Goal: Go to known website: Access a specific website the user already knows

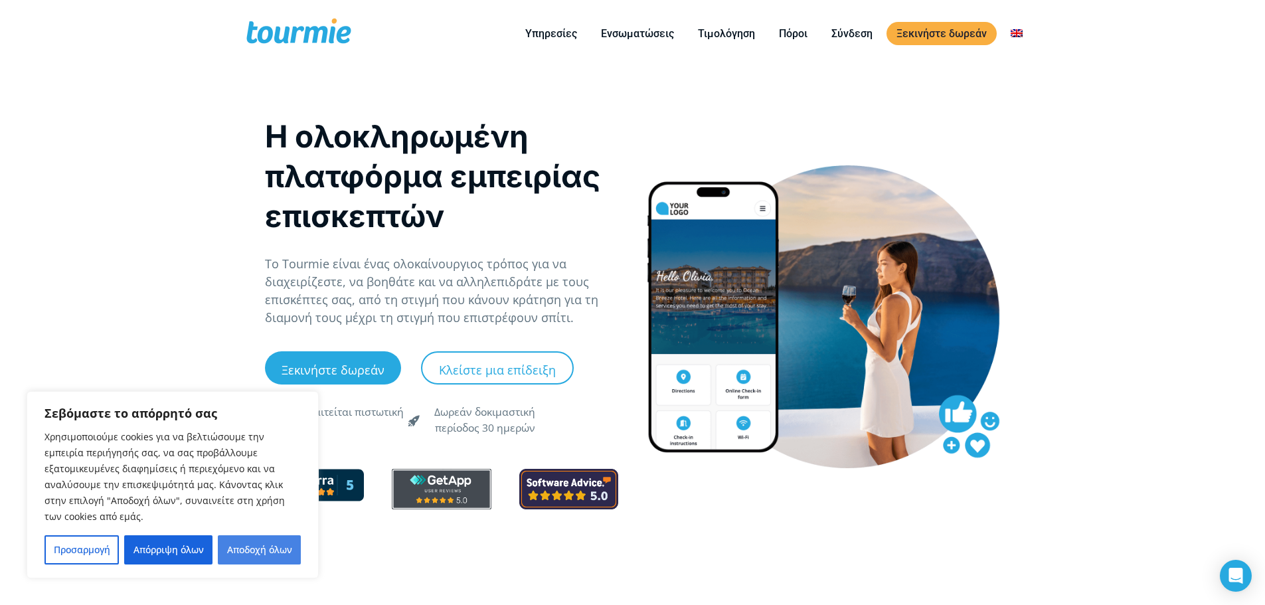
click at [239, 549] on font "Αποδοχή όλων" at bounding box center [259, 549] width 65 height 13
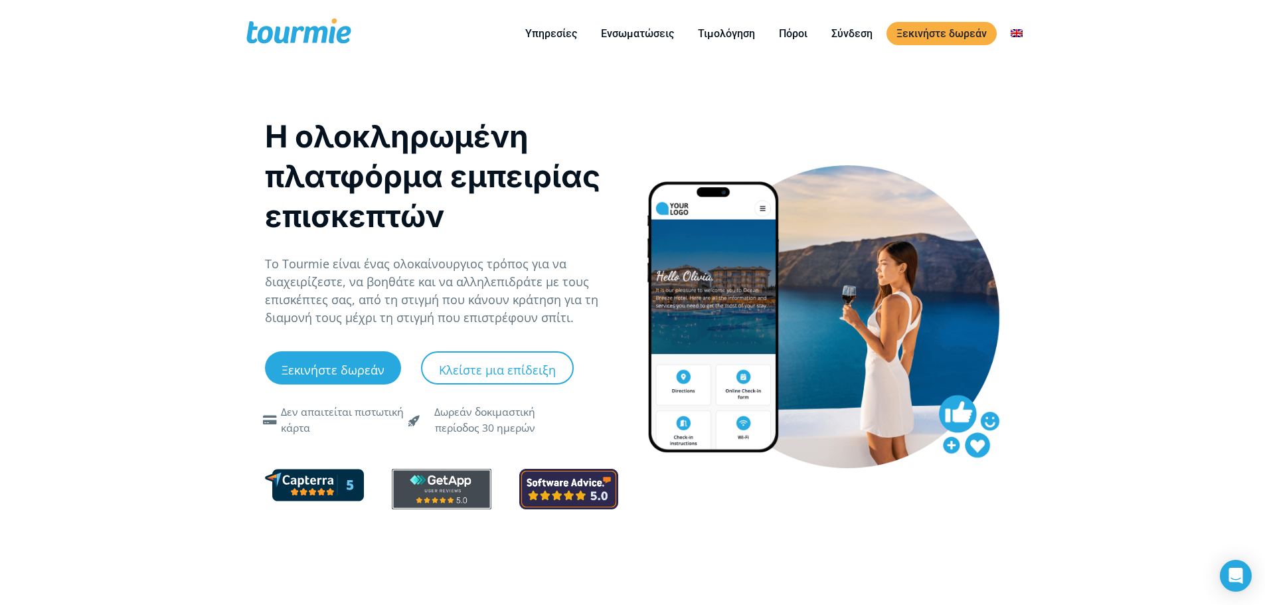
checkbox input "true"
click at [1030, 78] on link "Μετάβαση σε" at bounding box center [1091, 80] width 185 height 33
